Goal: Book appointment/travel/reservation

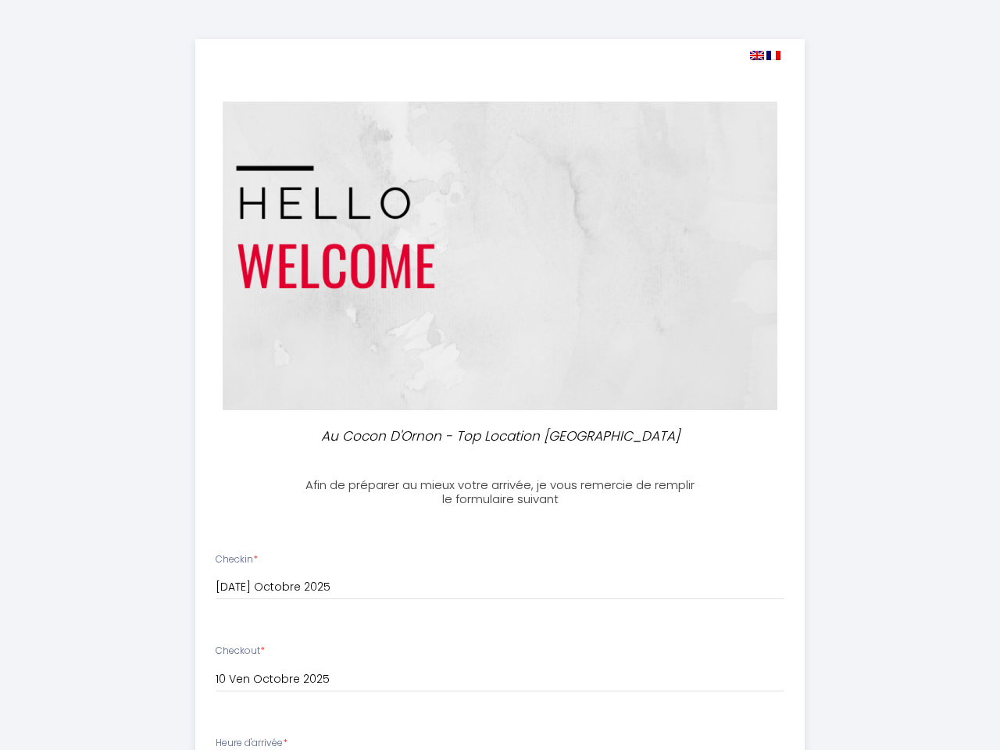
select select
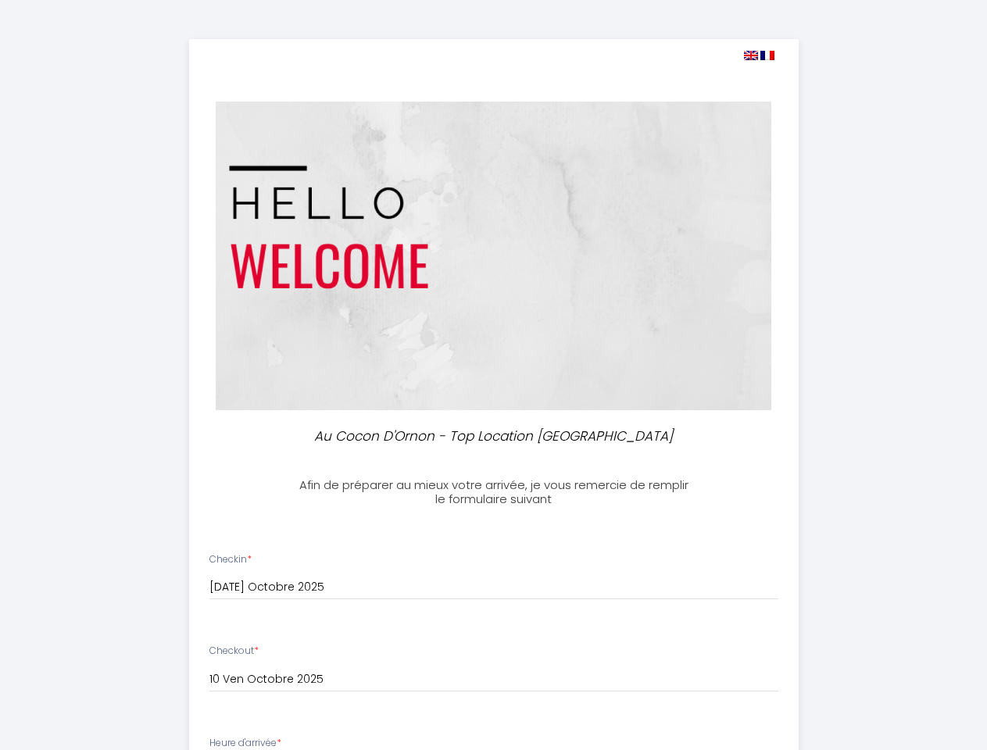
click at [750, 55] on img at bounding box center [751, 55] width 14 height 9
select select
click at [768, 55] on img at bounding box center [767, 55] width 14 height 9
select select
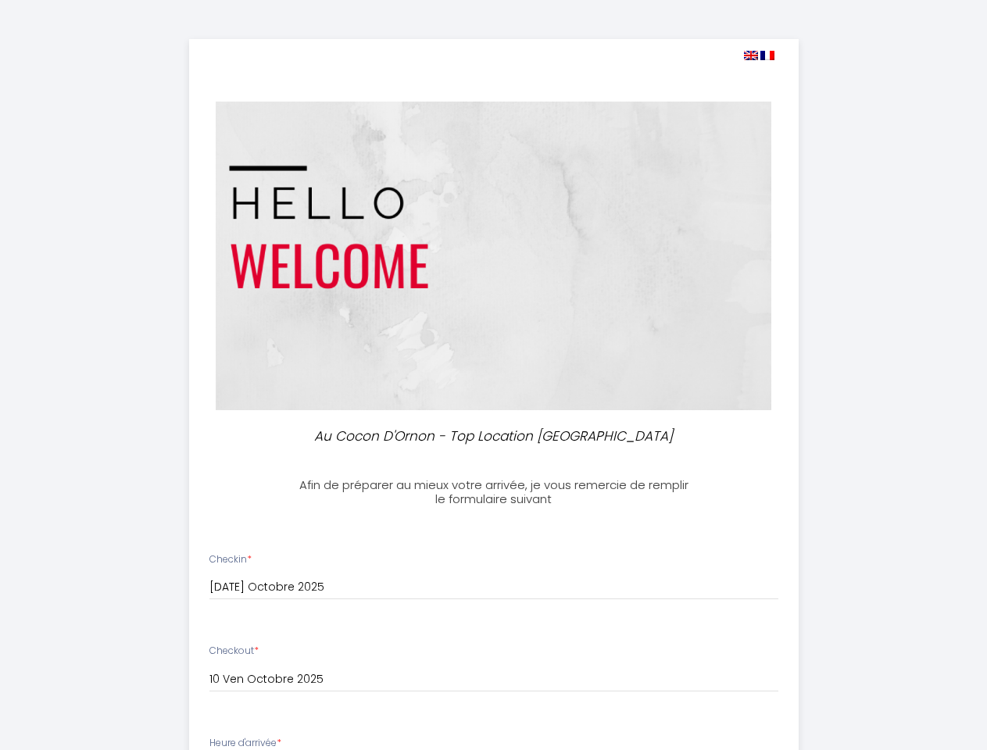
select select
click at [494, 588] on input "[DATE] Octobre 2025" at bounding box center [493, 588] width 569 height 20
click at [494, 680] on input "10 Ven Octobre 2025" at bounding box center [493, 680] width 569 height 20
